Goal: Task Accomplishment & Management: Use online tool/utility

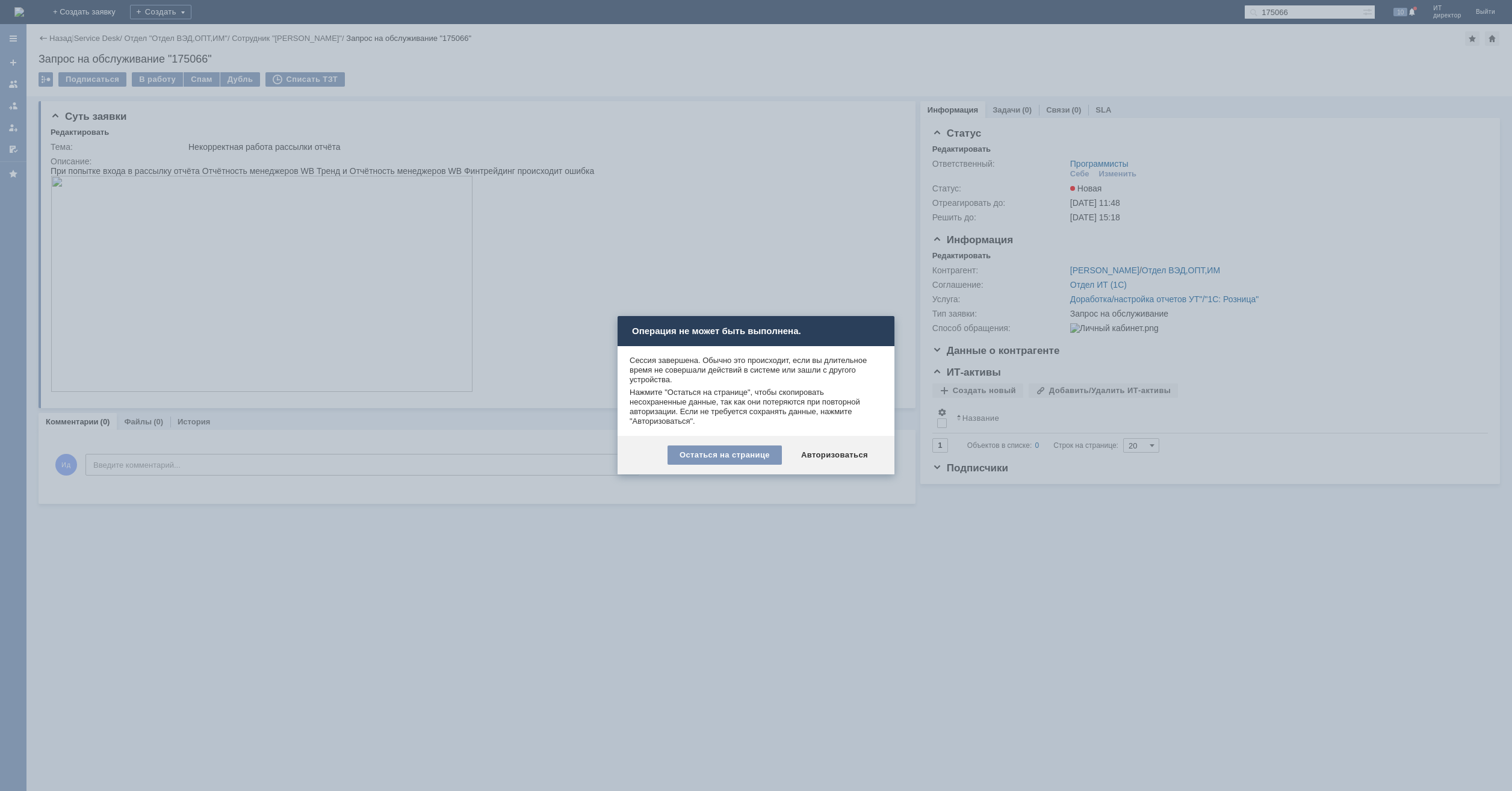
click at [838, 444] on div "Остаться на странице Авторизоваться" at bounding box center [756, 455] width 277 height 38
click at [838, 453] on div "Авторизоваться" at bounding box center [835, 455] width 91 height 20
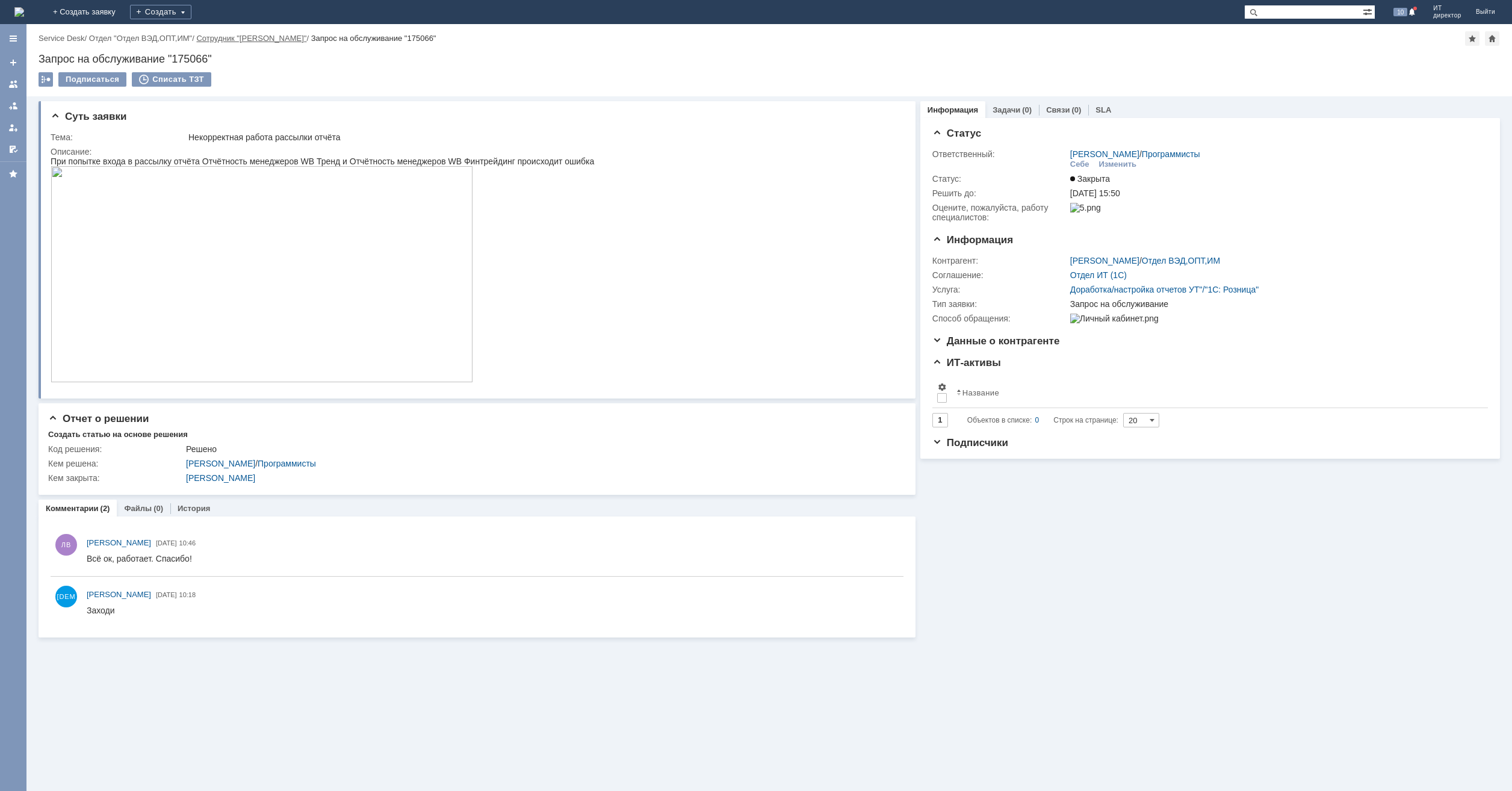
click at [277, 40] on link "Сотрудник "[PERSON_NAME]"" at bounding box center [251, 38] width 110 height 9
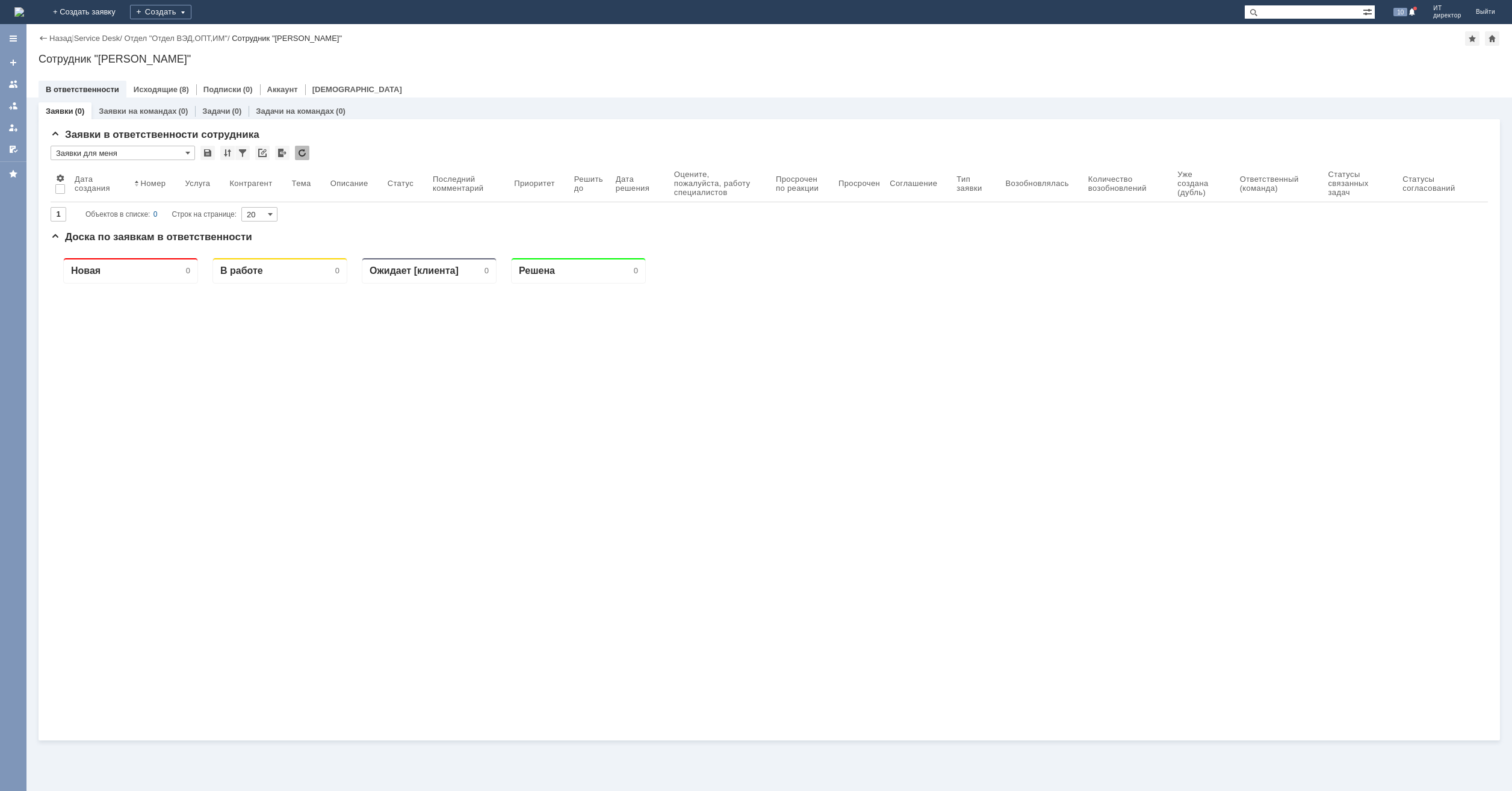
click at [24, 11] on img at bounding box center [19, 11] width 9 height 9
click at [120, 110] on link "Заявки на командах" at bounding box center [137, 111] width 78 height 9
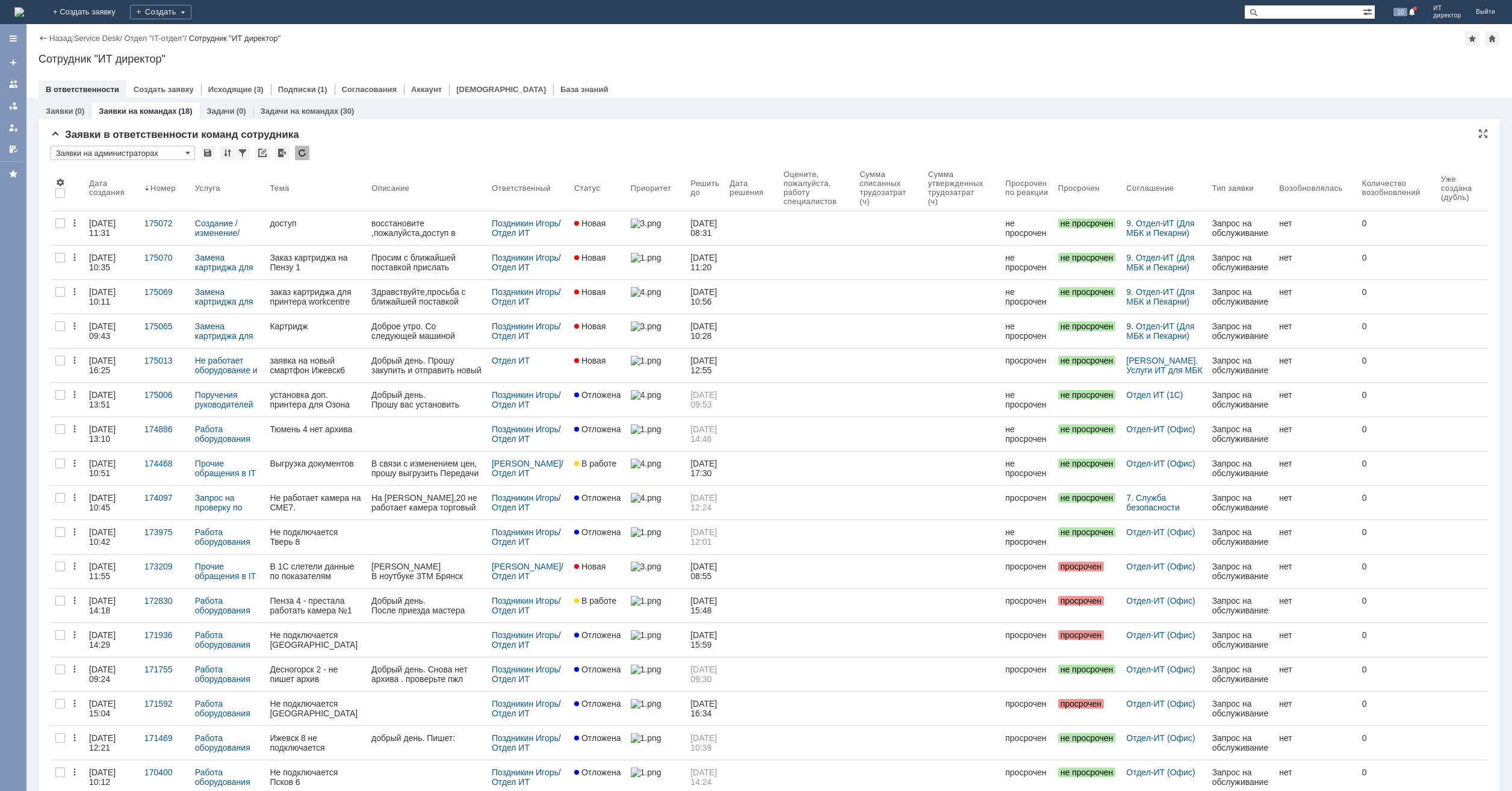
click at [173, 158] on input "Заявки на администраторах" at bounding box center [122, 153] width 144 height 15
click at [148, 247] on span "Заявки на программистах" at bounding box center [123, 250] width 129 height 9
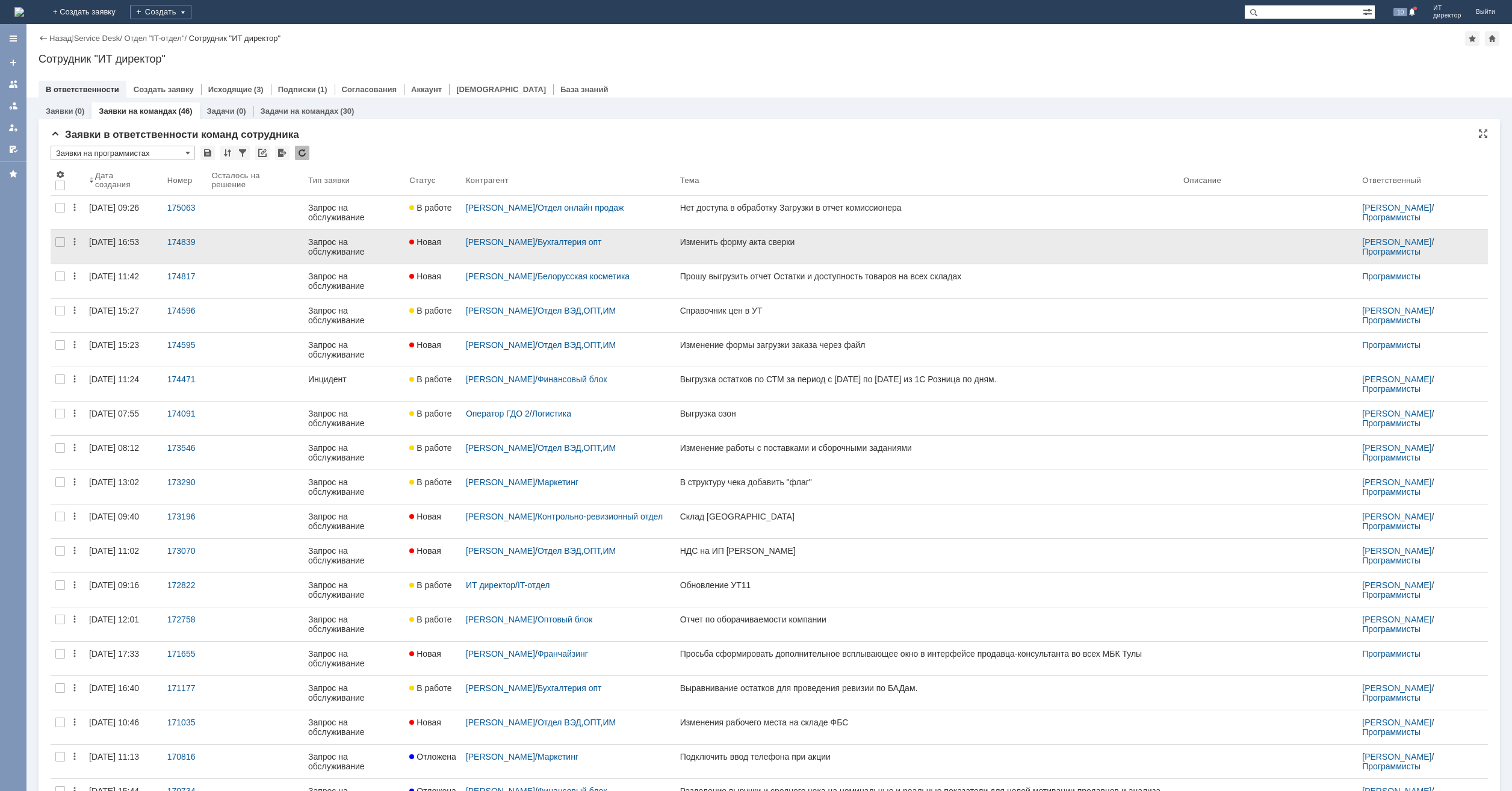
type input "Заявки на программистах"
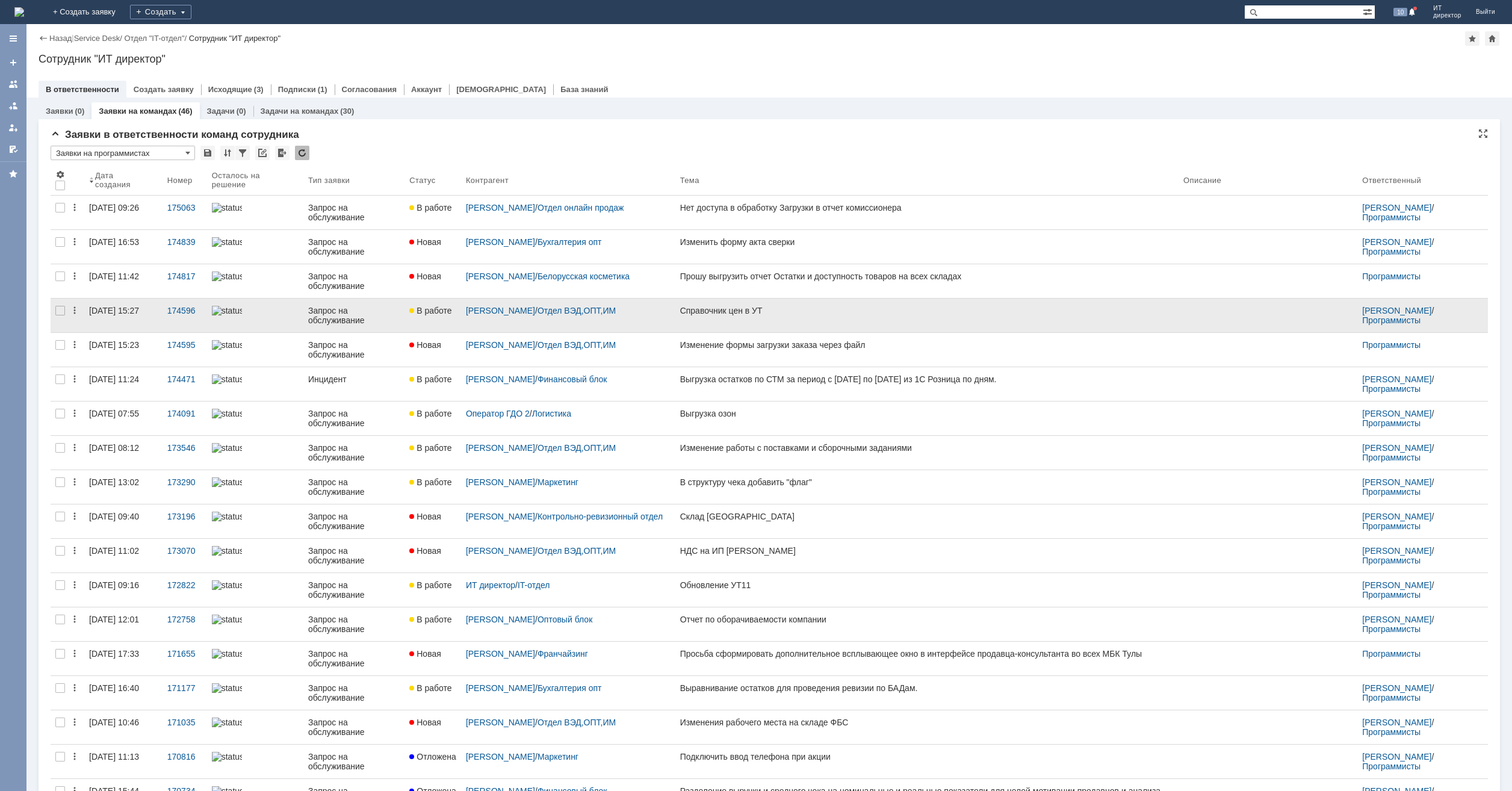
scroll to position [0, 0]
